Goal: Find specific page/section: Find specific page/section

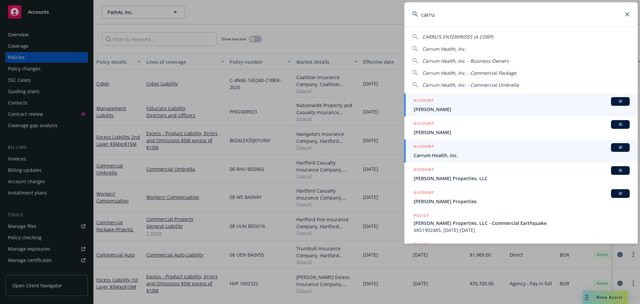
type input "carru"
click at [428, 153] on span "Carrum Health, Inc." at bounding box center [522, 155] width 216 height 7
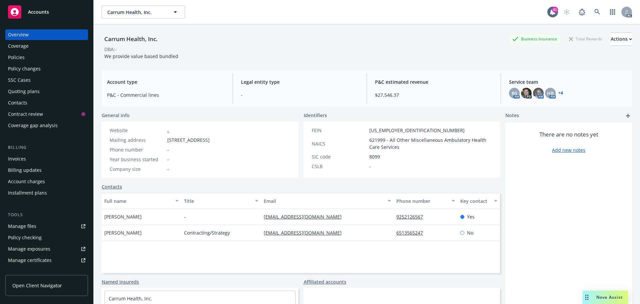
click at [10, 57] on div "Policies" at bounding box center [16, 57] width 17 height 11
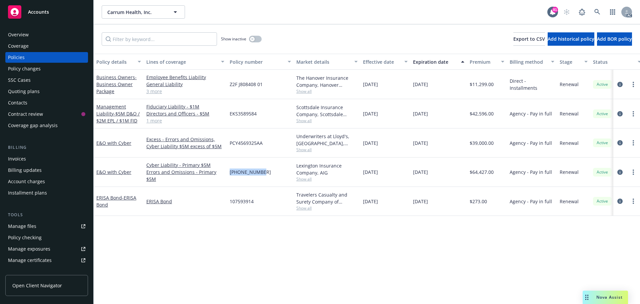
drag, startPoint x: 261, startPoint y: 173, endPoint x: 229, endPoint y: 173, distance: 31.7
click at [229, 173] on div "[PHONE_NUMBER]" at bounding box center [260, 171] width 67 height 29
copy span "[PHONE_NUMBER]"
click at [304, 179] on span "Show all" at bounding box center [326, 179] width 61 height 6
drag, startPoint x: 241, startPoint y: 216, endPoint x: 226, endPoint y: 216, distance: 15.7
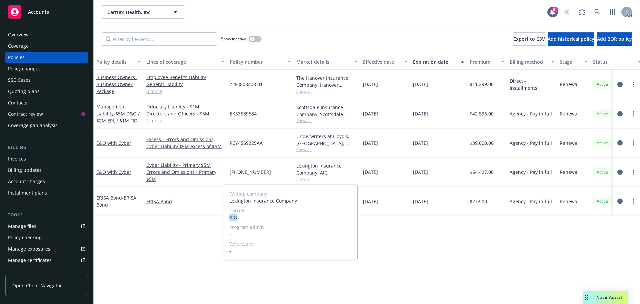
click at [226, 216] on div "Writing company Lexington Insurance Company Carrier AIG Program admin - Wholesa…" at bounding box center [290, 222] width 133 height 75
copy span "AIG"
click at [37, 37] on div "Overview" at bounding box center [46, 34] width 77 height 11
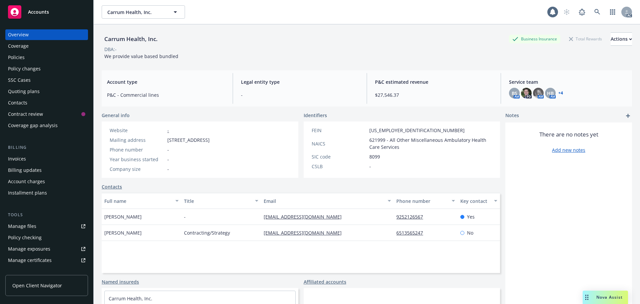
click at [31, 59] on div "Policies" at bounding box center [46, 57] width 77 height 11
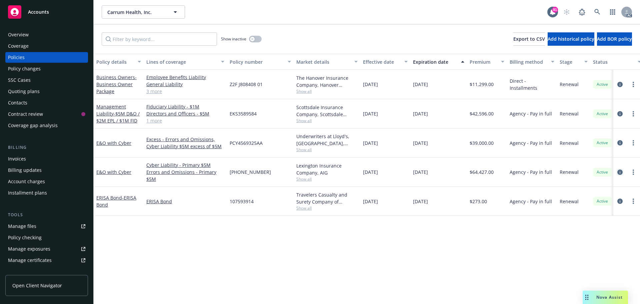
click at [619, 171] on icon "circleInformation" at bounding box center [620, 171] width 5 height 5
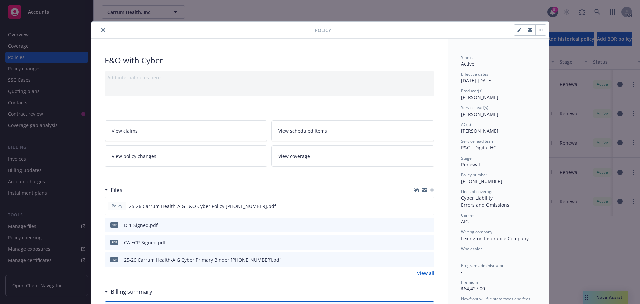
click at [101, 31] on icon "close" at bounding box center [103, 30] width 4 height 4
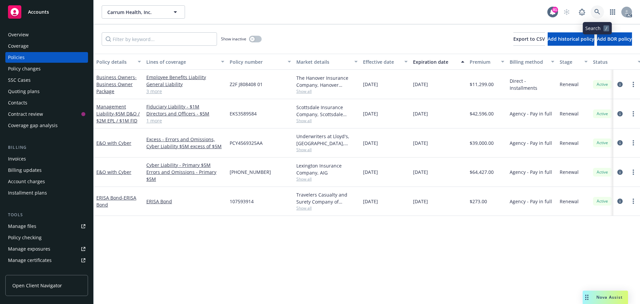
click at [598, 10] on icon at bounding box center [598, 12] width 6 height 6
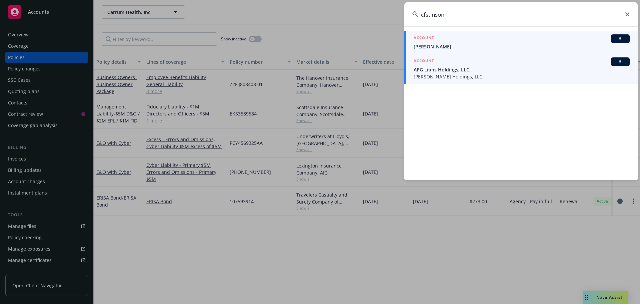
type input "cfstinson"
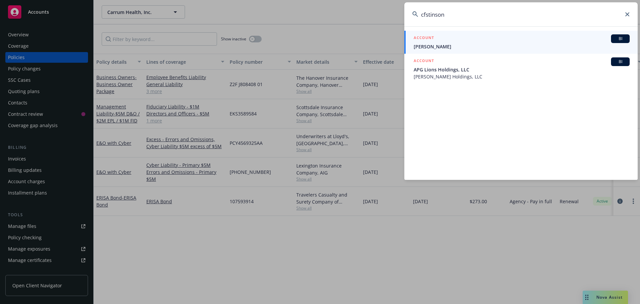
click at [451, 69] on span "APG Lions Holdings, LLC" at bounding box center [522, 69] width 216 height 7
